Goal: Find specific page/section: Find specific page/section

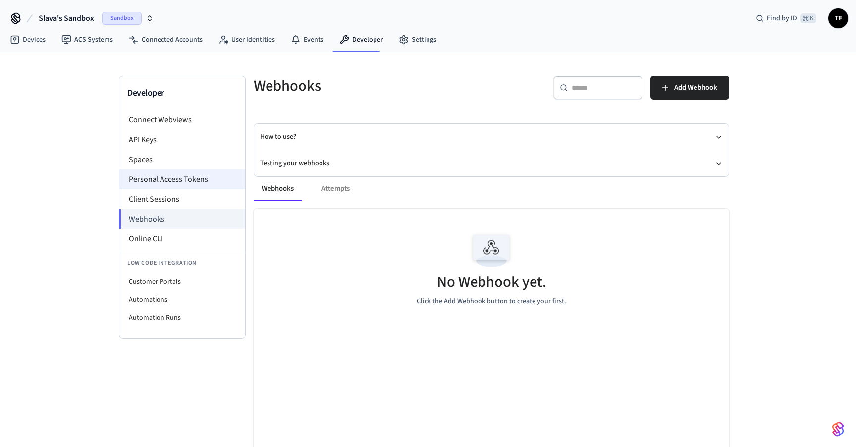
click at [174, 176] on li "Personal Access Tokens" at bounding box center [182, 179] width 126 height 20
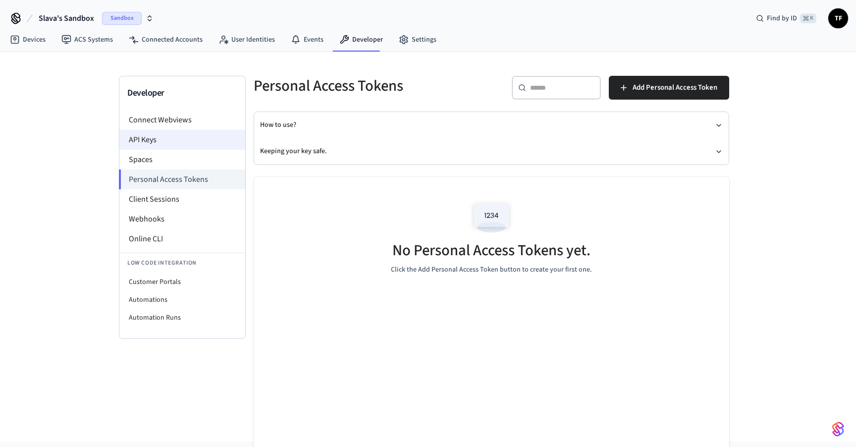
click at [157, 134] on li "API Keys" at bounding box center [182, 140] width 126 height 20
